Goal: Task Accomplishment & Management: Use online tool/utility

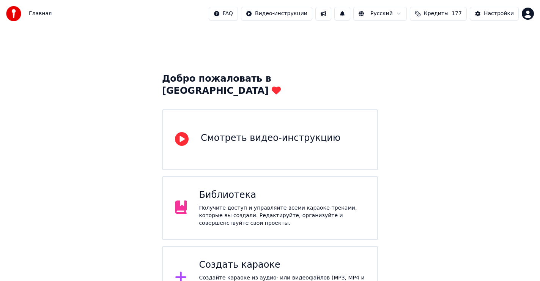
click at [254, 259] on div "Создать караоке" at bounding box center [282, 265] width 166 height 12
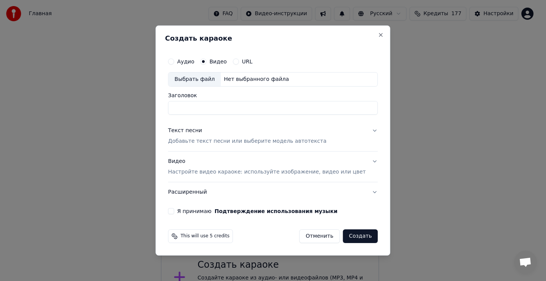
click at [204, 77] on div "Выбрать файл" at bounding box center [194, 79] width 52 height 14
type input "**********"
click at [194, 131] on div "Текст песни" at bounding box center [185, 131] width 34 height 8
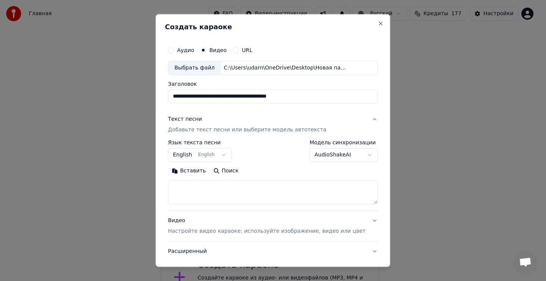
click at [209, 198] on textarea at bounding box center [273, 192] width 210 height 24
drag, startPoint x: 206, startPoint y: 197, endPoint x: 204, endPoint y: 192, distance: 5.4
click at [206, 195] on textarea at bounding box center [273, 192] width 210 height 24
click at [198, 172] on button "Вставить" at bounding box center [189, 171] width 42 height 12
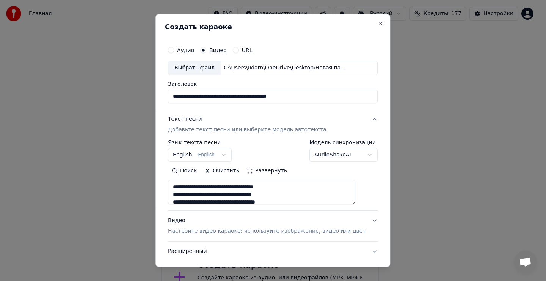
type textarea "**********"
click at [216, 155] on button "English English" at bounding box center [200, 155] width 64 height 14
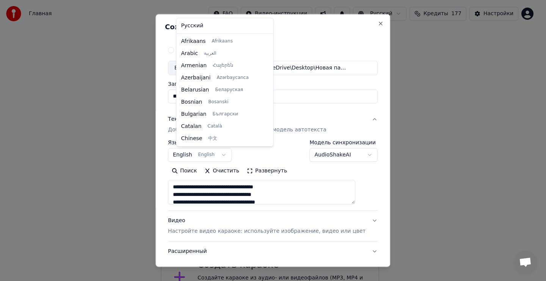
scroll to position [61, 0]
select select "**"
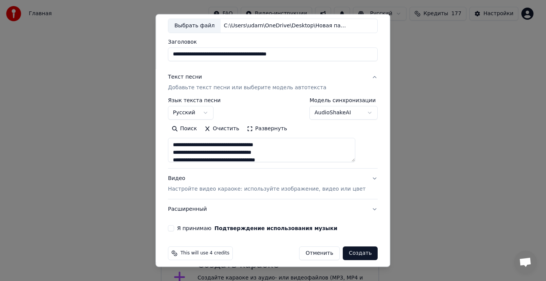
scroll to position [48, 0]
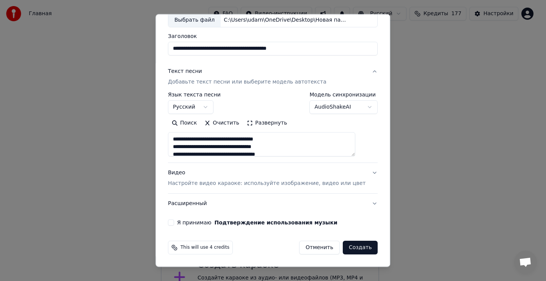
click at [181, 219] on div "**********" at bounding box center [273, 110] width 216 height 237
click at [174, 223] on button "Я принимаю Подтверждение использования музыки" at bounding box center [171, 222] width 6 height 6
click at [346, 248] on button "Создать" at bounding box center [360, 248] width 35 height 14
type textarea "**********"
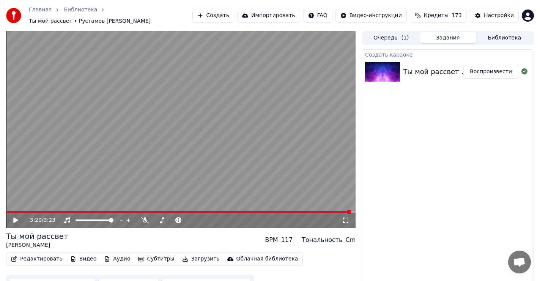
click at [15, 220] on icon at bounding box center [15, 219] width 5 height 5
click at [144, 219] on icon at bounding box center [145, 220] width 8 height 6
click at [144, 217] on icon at bounding box center [145, 220] width 4 height 6
click at [144, 218] on icon at bounding box center [145, 220] width 8 height 6
click at [144, 217] on icon at bounding box center [145, 220] width 4 height 6
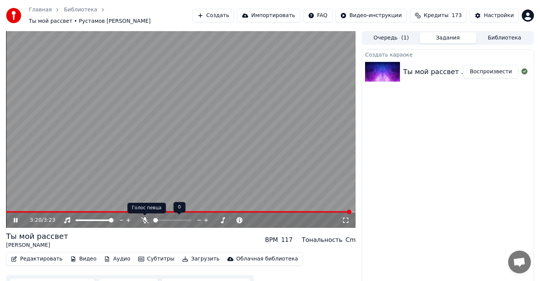
drag, startPoint x: 148, startPoint y: 218, endPoint x: 132, endPoint y: 219, distance: 15.6
click at [148, 219] on icon at bounding box center [145, 220] width 8 height 6
click at [17, 220] on icon at bounding box center [16, 220] width 4 height 5
click at [13, 219] on icon at bounding box center [21, 220] width 18 height 6
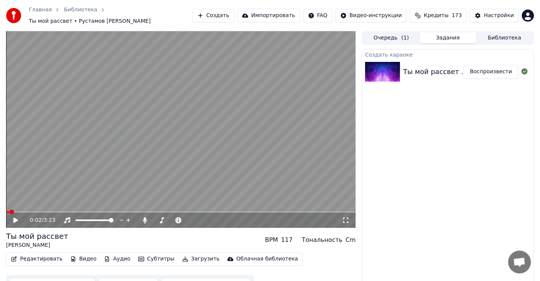
click at [9, 212] on span at bounding box center [7, 212] width 3 height 2
click at [14, 220] on icon at bounding box center [15, 219] width 5 height 5
click at [6, 214] on span at bounding box center [8, 211] width 5 height 5
click at [145, 220] on icon at bounding box center [145, 220] width 4 height 6
click at [144, 219] on icon at bounding box center [145, 220] width 8 height 6
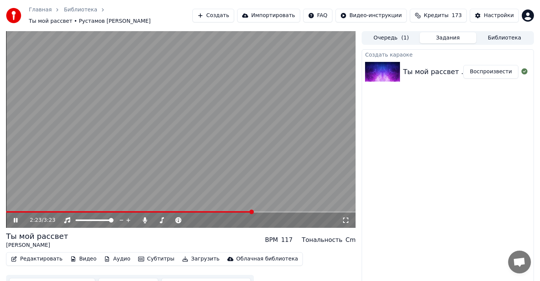
click at [15, 220] on icon at bounding box center [16, 220] width 4 height 5
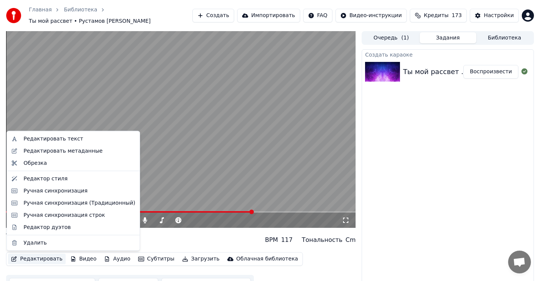
click at [33, 258] on button "Редактировать" at bounding box center [37, 258] width 58 height 11
click at [42, 140] on div "Редактировать текст" at bounding box center [54, 139] width 60 height 8
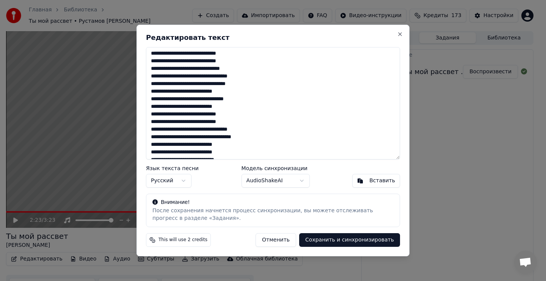
scroll to position [107, 0]
drag, startPoint x: 149, startPoint y: 55, endPoint x: 310, endPoint y: 170, distance: 197.6
click at [310, 172] on div "Редактировать текст Язык текста песни Русский Модель синхронизации AudioShakeAI…" at bounding box center [273, 140] width 273 height 231
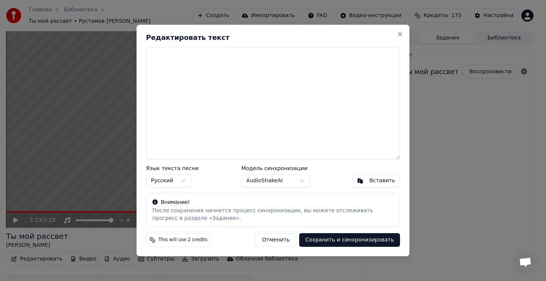
scroll to position [0, 0]
drag, startPoint x: 177, startPoint y: 131, endPoint x: 181, endPoint y: 130, distance: 4.8
click at [177, 132] on textarea at bounding box center [273, 103] width 254 height 112
drag, startPoint x: 180, startPoint y: 129, endPoint x: 184, endPoint y: 126, distance: 4.8
drag, startPoint x: 184, startPoint y: 126, endPoint x: 361, endPoint y: 162, distance: 180.4
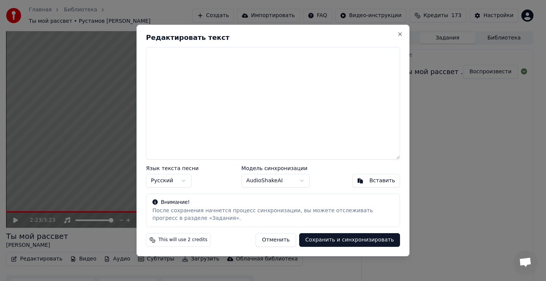
click at [198, 129] on textarea at bounding box center [273, 103] width 254 height 112
click at [380, 181] on div "Вставить" at bounding box center [383, 181] width 26 height 8
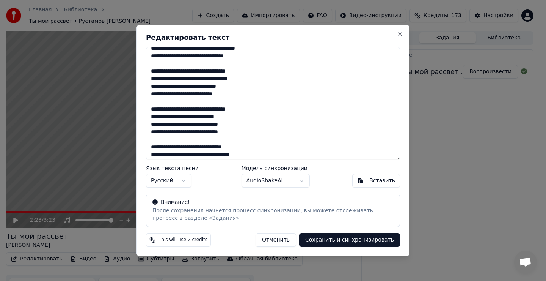
scroll to position [16, 0]
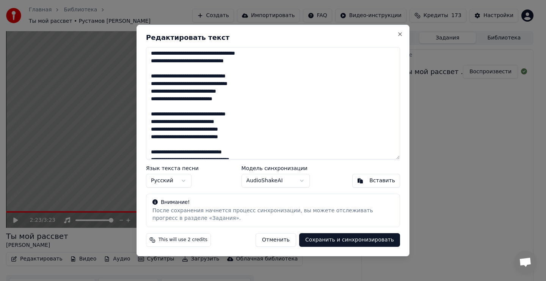
click at [152, 91] on textarea "**********" at bounding box center [273, 103] width 254 height 112
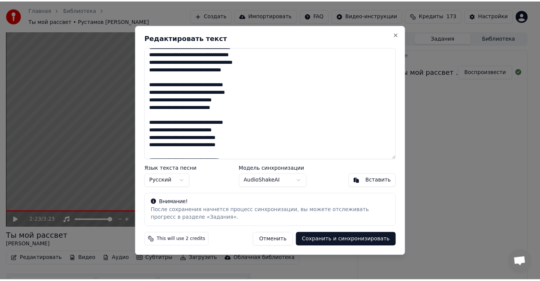
scroll to position [0, 0]
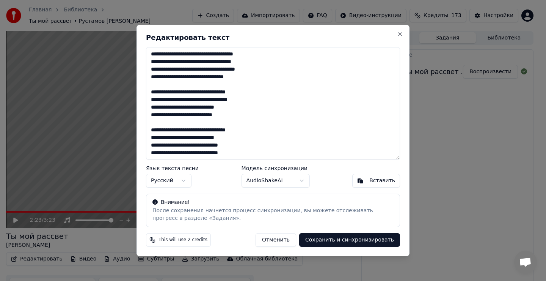
click at [360, 240] on button "Сохранить и синхронизировать" at bounding box center [349, 240] width 101 height 14
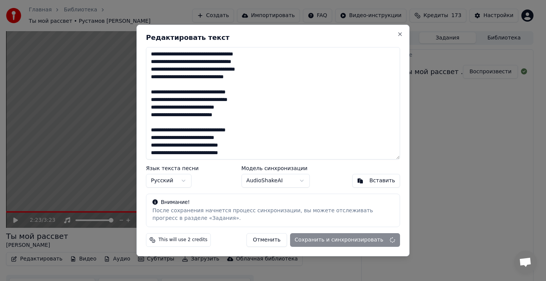
type textarea "**********"
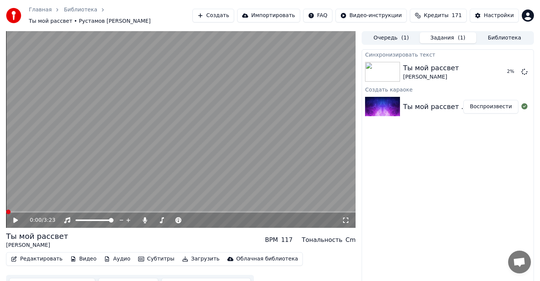
click at [6, 214] on span at bounding box center [8, 211] width 5 height 5
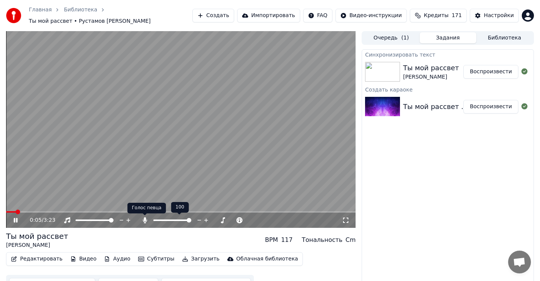
click at [144, 219] on icon at bounding box center [145, 220] width 4 height 6
click at [144, 219] on icon at bounding box center [145, 220] width 8 height 6
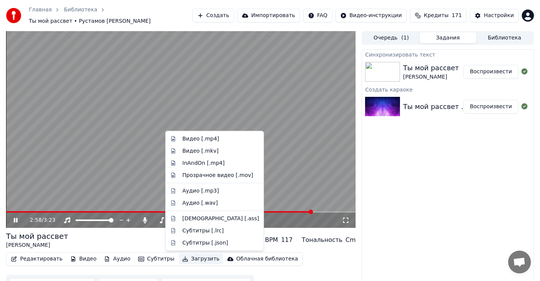
click at [185, 258] on button "Загрузить" at bounding box center [201, 258] width 44 height 11
click at [139, 237] on div "Ты мой рассвет [PERSON_NAME] [PERSON_NAME] BPM 117 Тональность Cm" at bounding box center [180, 240] width 349 height 18
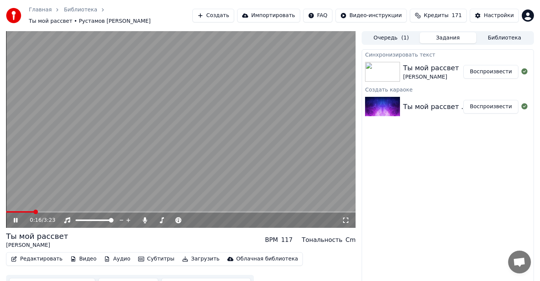
click at [33, 212] on span at bounding box center [20, 212] width 28 height 2
click at [145, 220] on icon at bounding box center [145, 220] width 4 height 6
click at [6, 214] on span at bounding box center [8, 211] width 5 height 5
click at [16, 220] on icon at bounding box center [16, 220] width 4 height 5
click at [6, 212] on span at bounding box center [8, 211] width 5 height 5
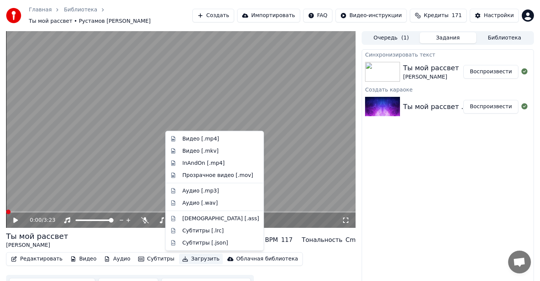
click at [183, 258] on button "Загрузить" at bounding box center [201, 258] width 44 height 11
click at [198, 140] on div "Видео [.mp4]" at bounding box center [201, 139] width 37 height 8
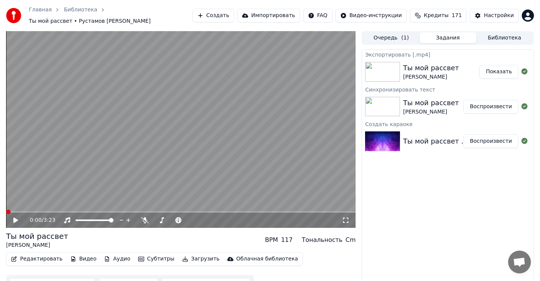
click at [496, 71] on button "Показать" at bounding box center [498, 72] width 39 height 14
